Goal: Transaction & Acquisition: Purchase product/service

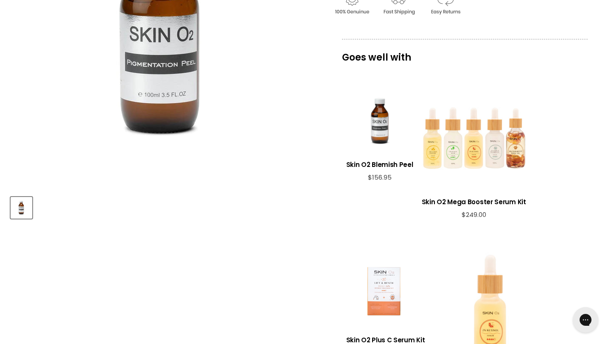
click at [379, 134] on div "View product:Skin O2 Blemish Peel" at bounding box center [379, 120] width 67 height 67
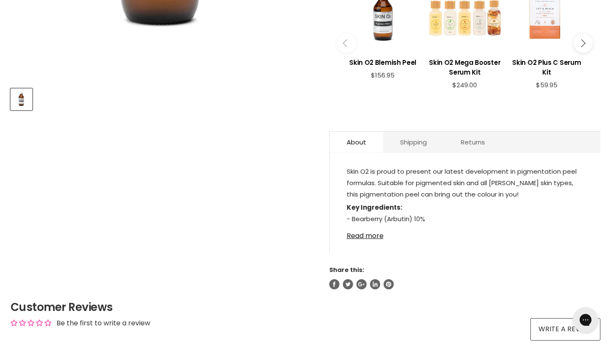
scroll to position [336, 0]
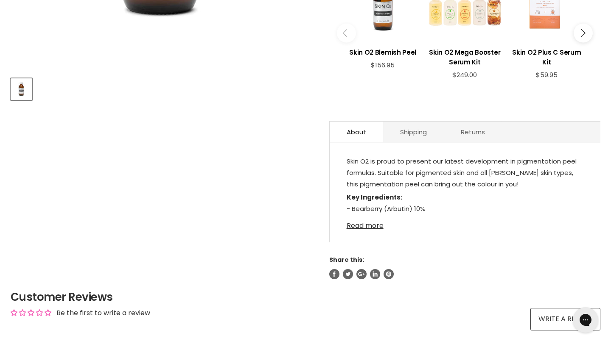
click at [374, 226] on link "Read more" at bounding box center [465, 223] width 237 height 13
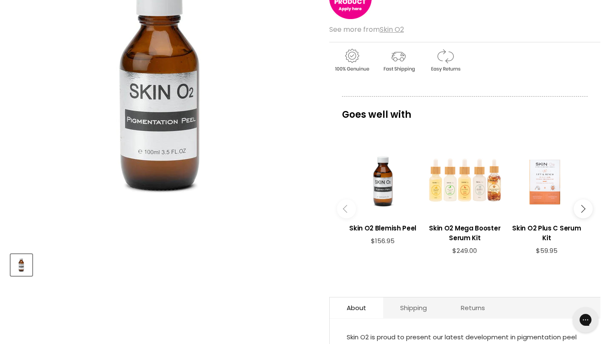
scroll to position [158, 0]
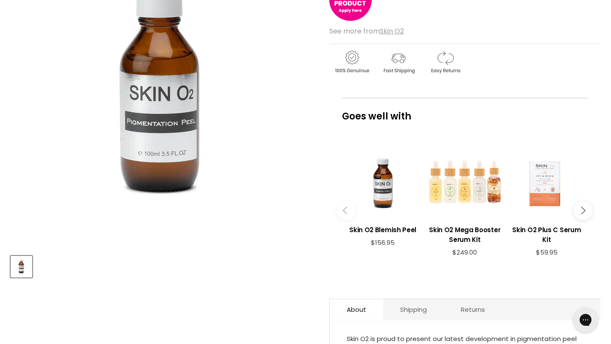
click at [583, 214] on button "Main content" at bounding box center [582, 210] width 19 height 19
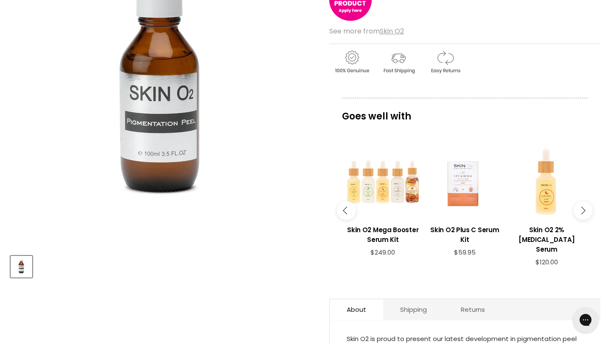
click at [583, 214] on button "Main content" at bounding box center [582, 210] width 19 height 19
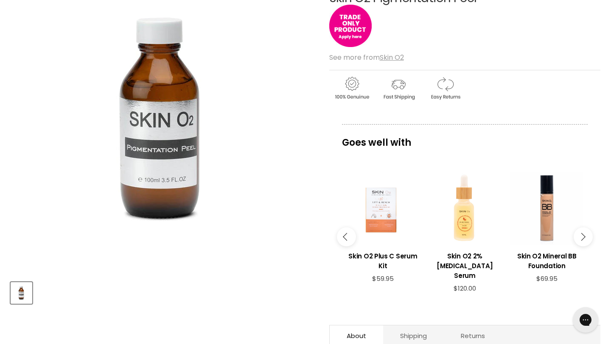
scroll to position [0, 0]
